Goal: Check status: Check status

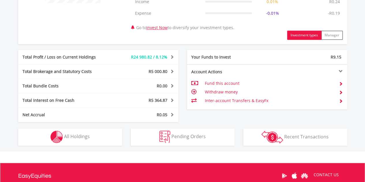
scroll to position [340, 0]
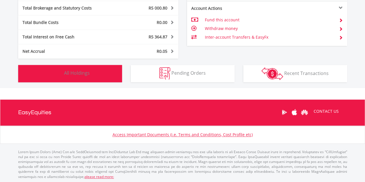
click at [95, 66] on button "Holdings All Holdings" at bounding box center [70, 73] width 104 height 17
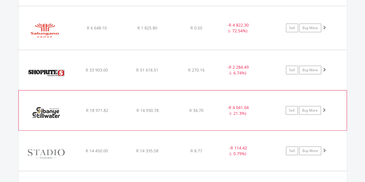
scroll to position [809, 0]
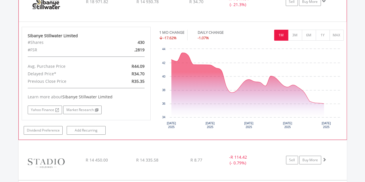
scroll to position [932, 0]
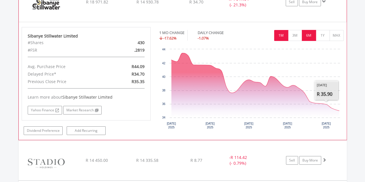
click at [308, 34] on button "6M" at bounding box center [309, 35] width 14 height 11
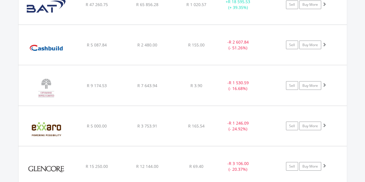
scroll to position [516, 0]
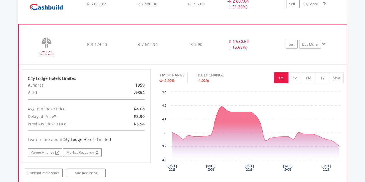
scroll to position [564, 0]
click at [307, 78] on button "6M" at bounding box center [309, 77] width 14 height 11
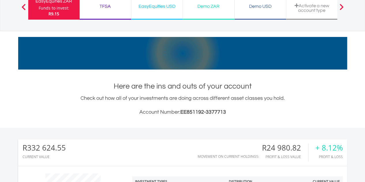
scroll to position [0, 0]
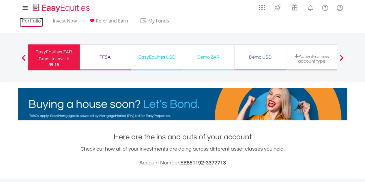
click at [33, 20] on link "Portfolio" at bounding box center [32, 22] width 24 height 9
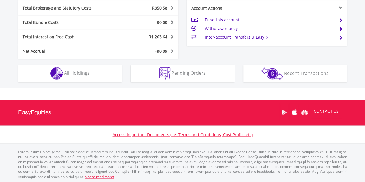
scroll to position [55, 110]
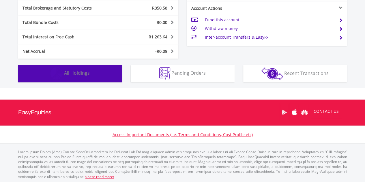
click at [100, 72] on button "Holdings All Holdings" at bounding box center [70, 73] width 104 height 17
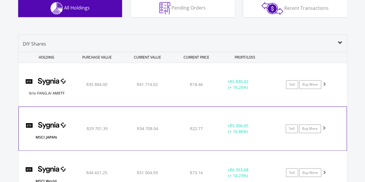
scroll to position [428, 0]
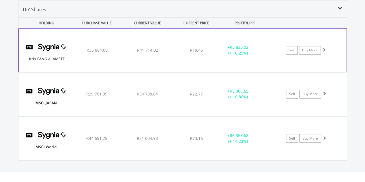
click at [267, 55] on div "+ R5 830.02 (+ 16.25%)" at bounding box center [245, 50] width 58 height 12
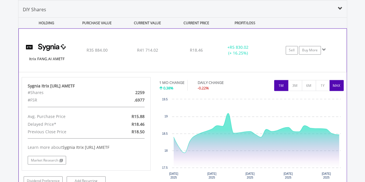
click at [341, 89] on button "MAX" at bounding box center [336, 85] width 14 height 11
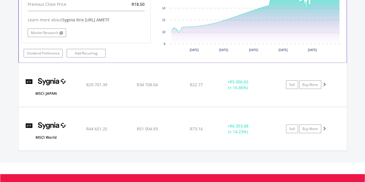
scroll to position [577, 0]
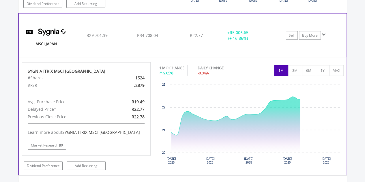
scroll to position [607, 0]
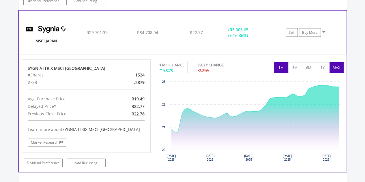
click at [334, 68] on button "MAX" at bounding box center [336, 67] width 14 height 11
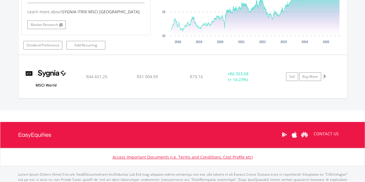
scroll to position [725, 0]
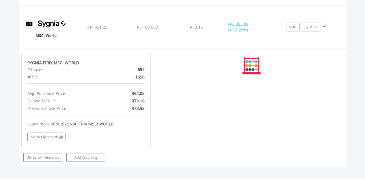
scroll to position [775, 0]
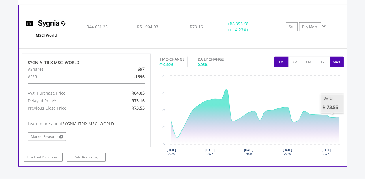
click at [334, 57] on button "MAX" at bounding box center [336, 62] width 14 height 11
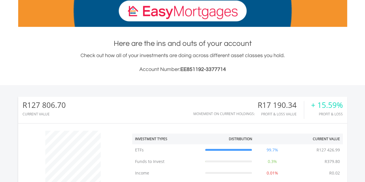
scroll to position [0, 0]
